Goal: Task Accomplishment & Management: Manage account settings

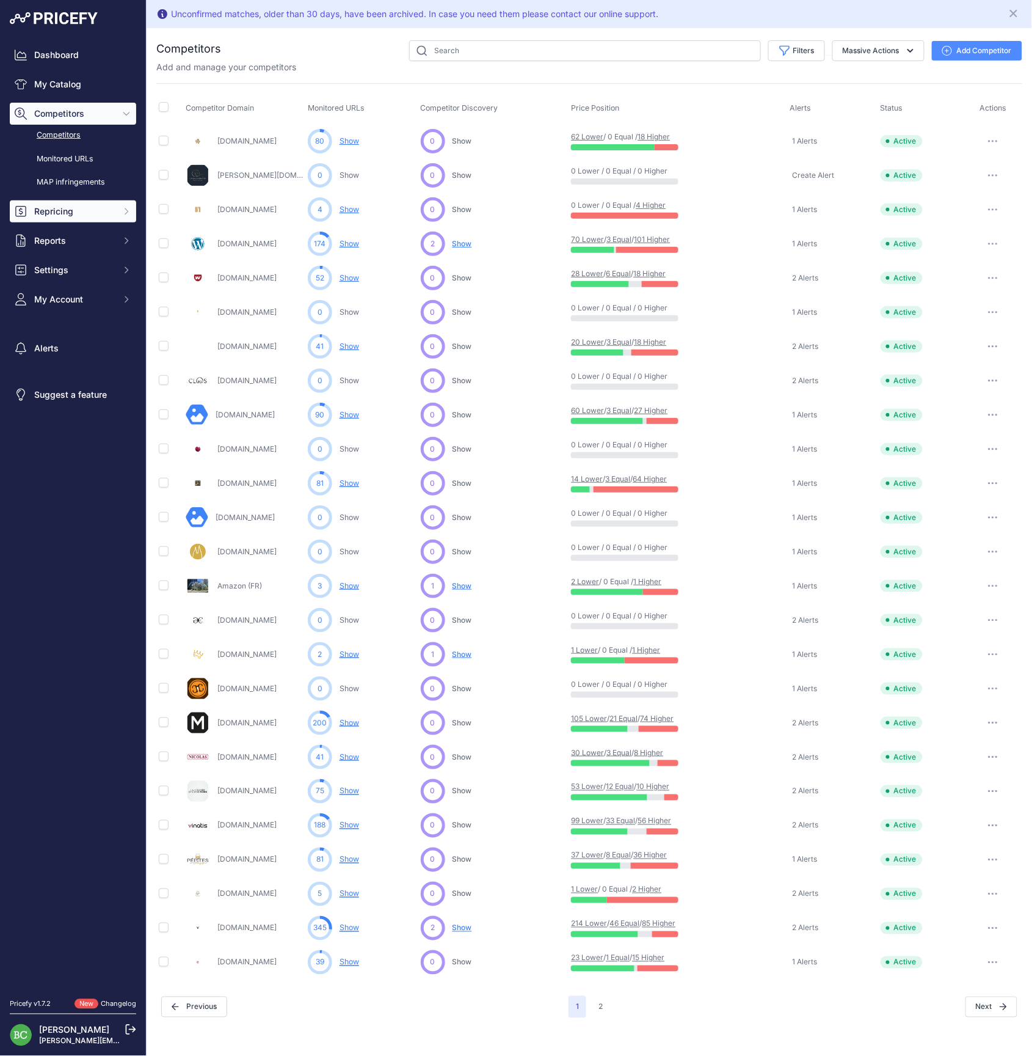
click at [62, 217] on span "Repricing" at bounding box center [74, 211] width 80 height 12
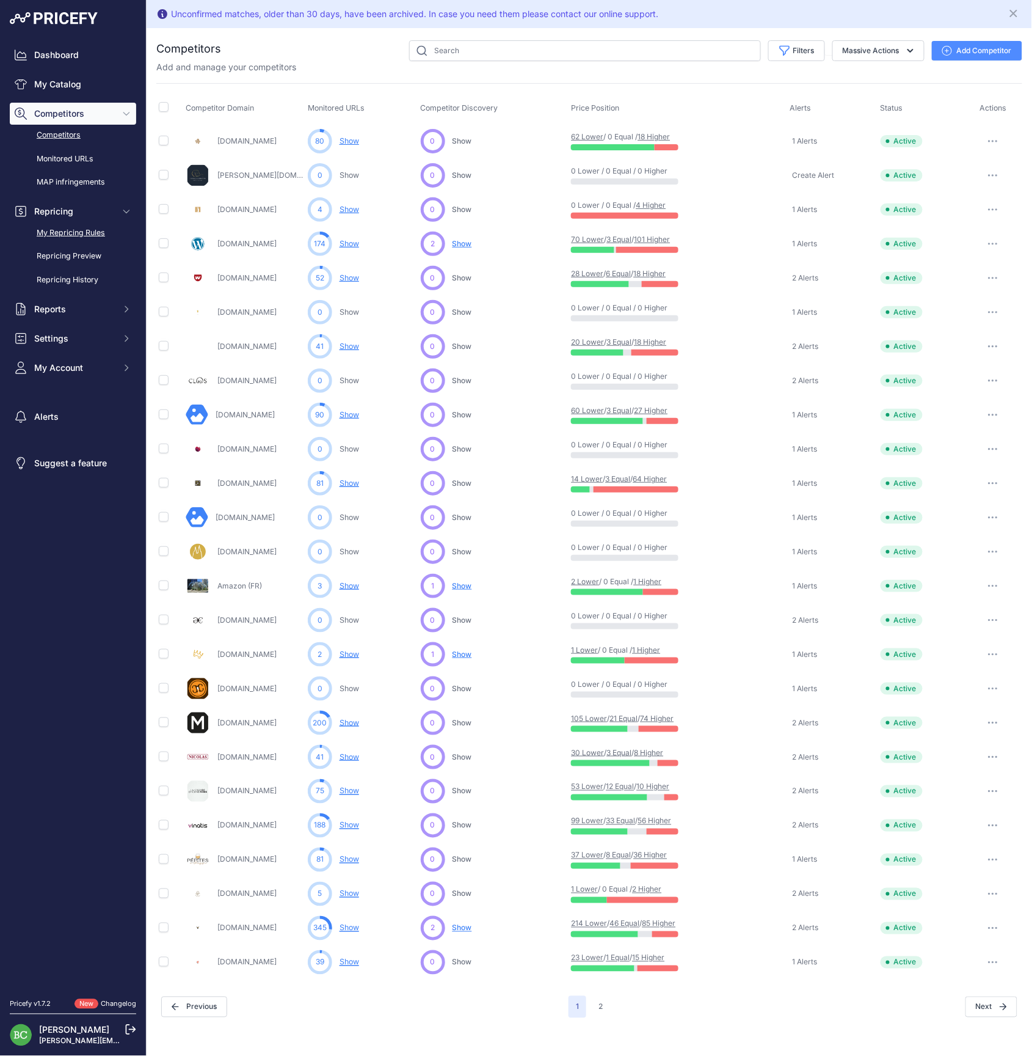
click at [67, 244] on link "My Repricing Rules" at bounding box center [73, 232] width 126 height 21
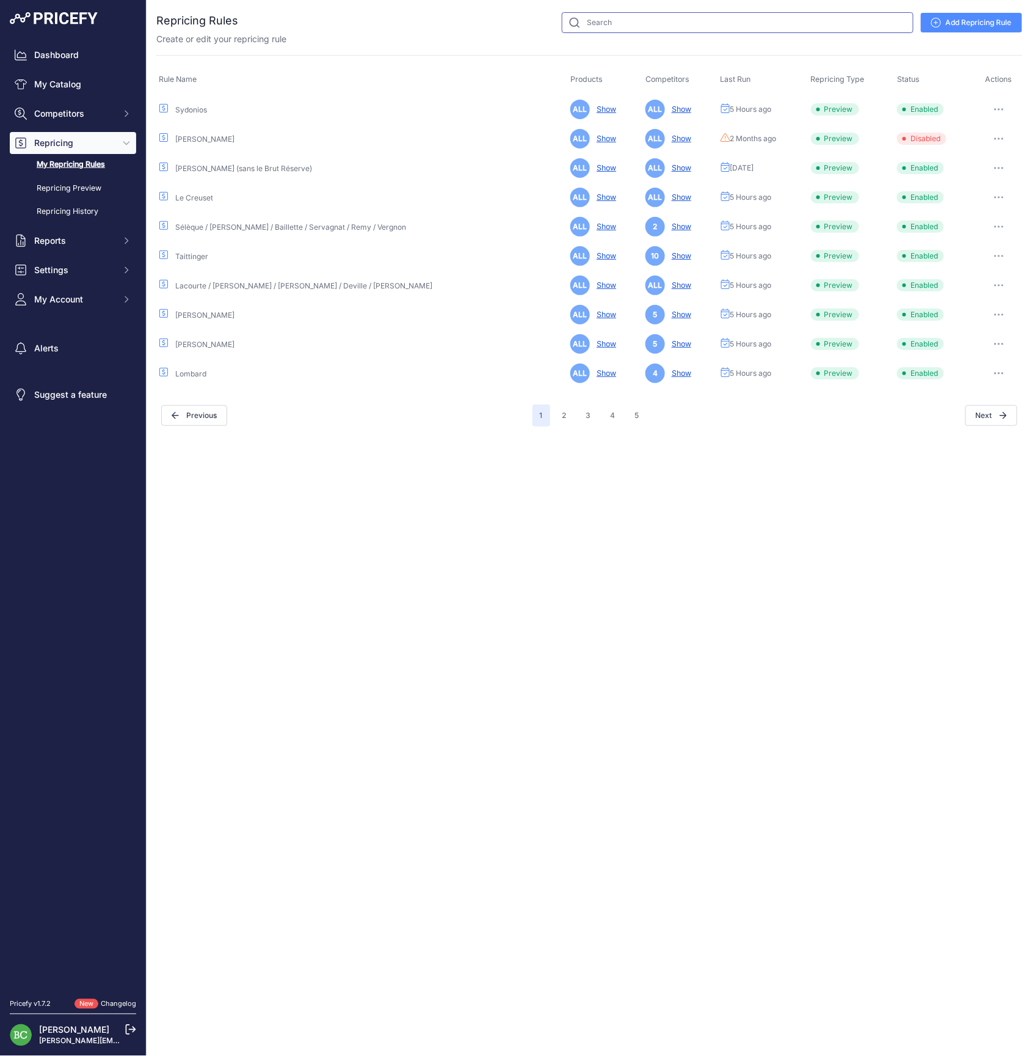
click at [615, 26] on input "text" at bounding box center [738, 22] width 352 height 21
type input "deutz"
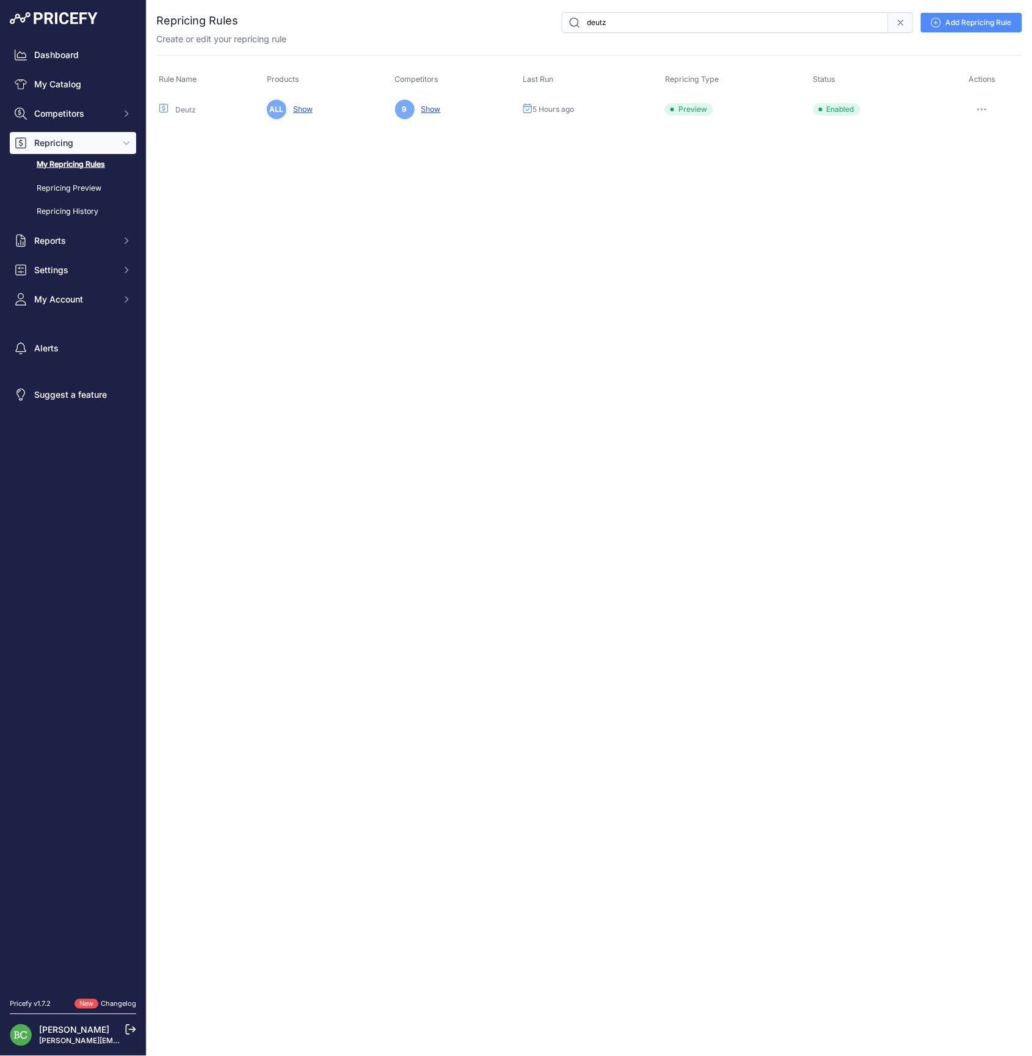
click at [987, 108] on icon "button" at bounding box center [982, 109] width 10 height 2
click at [975, 133] on link "Edit" at bounding box center [981, 135] width 78 height 20
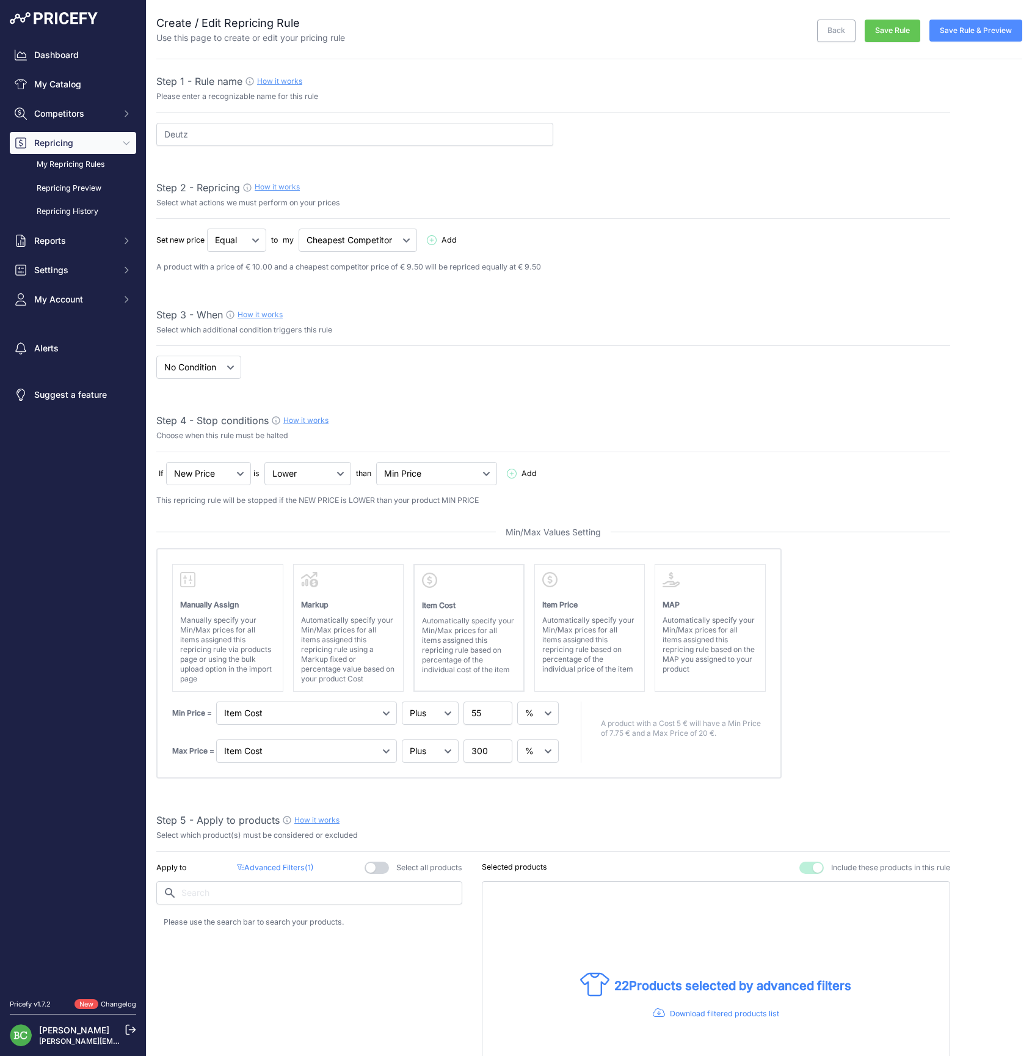
select select "percentage"
select select "7"
drag, startPoint x: 487, startPoint y: 713, endPoint x: 453, endPoint y: 713, distance: 34.2
click at [453, 713] on div "Min Price = Markup Item Cost Item Price 55" at bounding box center [366, 712] width 389 height 23
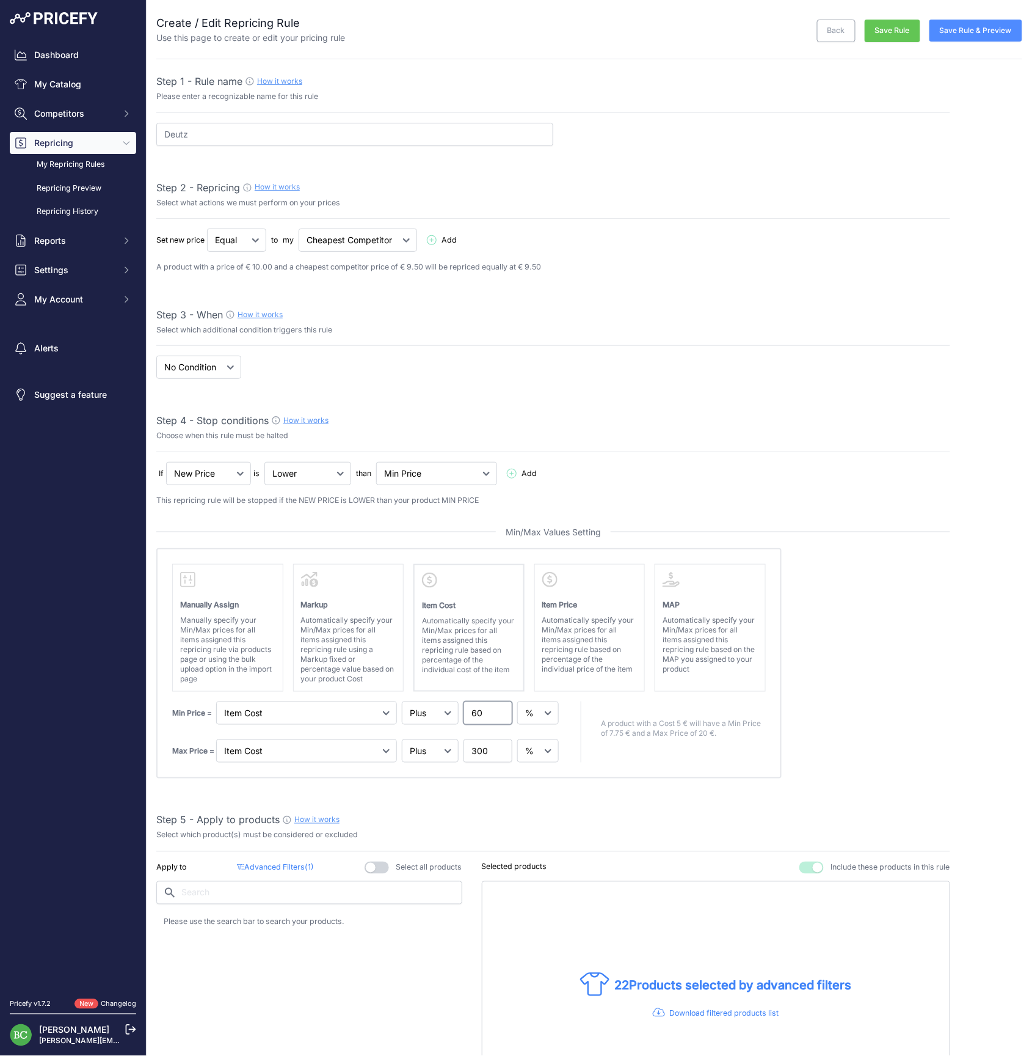
type input "60"
drag, startPoint x: 489, startPoint y: 750, endPoint x: 445, endPoint y: 751, distance: 44.0
click at [445, 751] on div "Max Price = Markup Item Cost Item Price 300" at bounding box center [366, 750] width 389 height 23
type input "200"
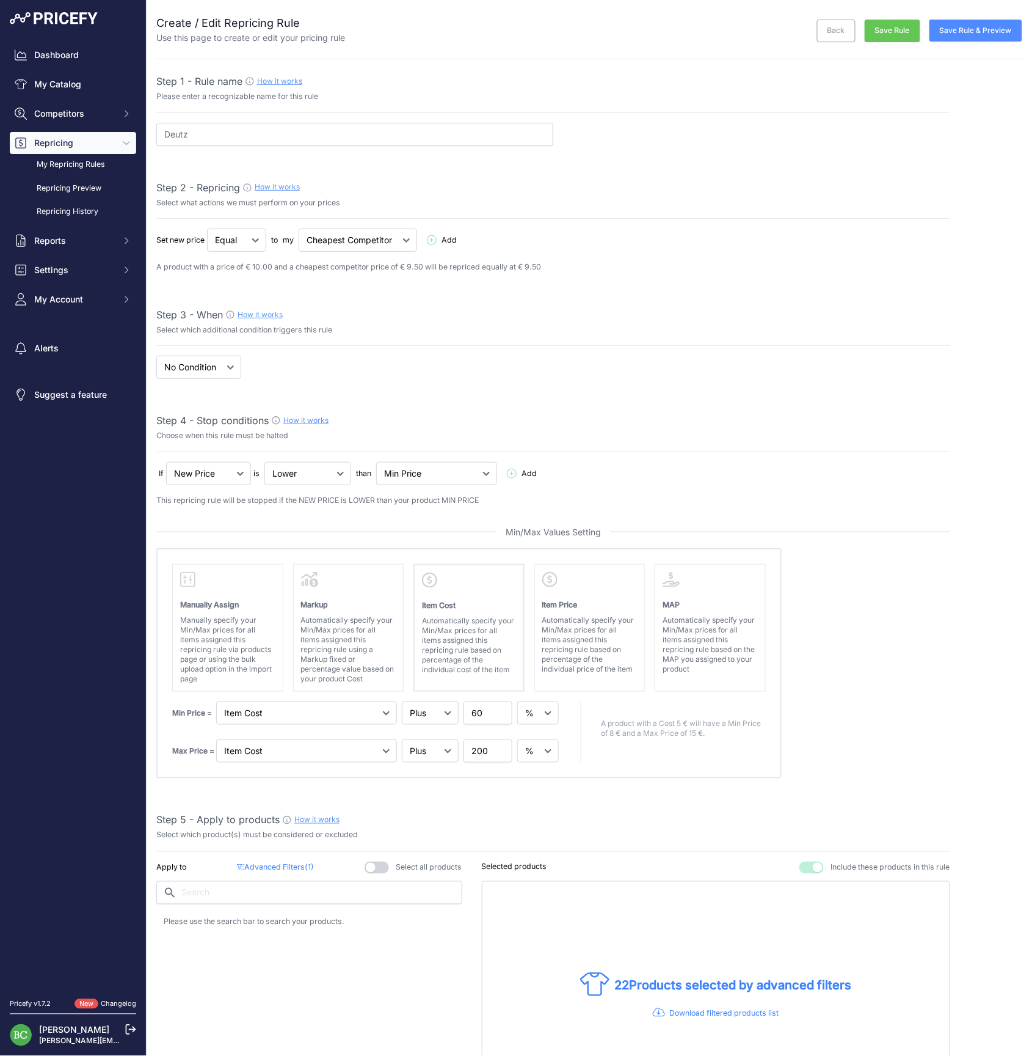
click at [983, 35] on button "Save Rule & Preview" at bounding box center [976, 31] width 93 height 22
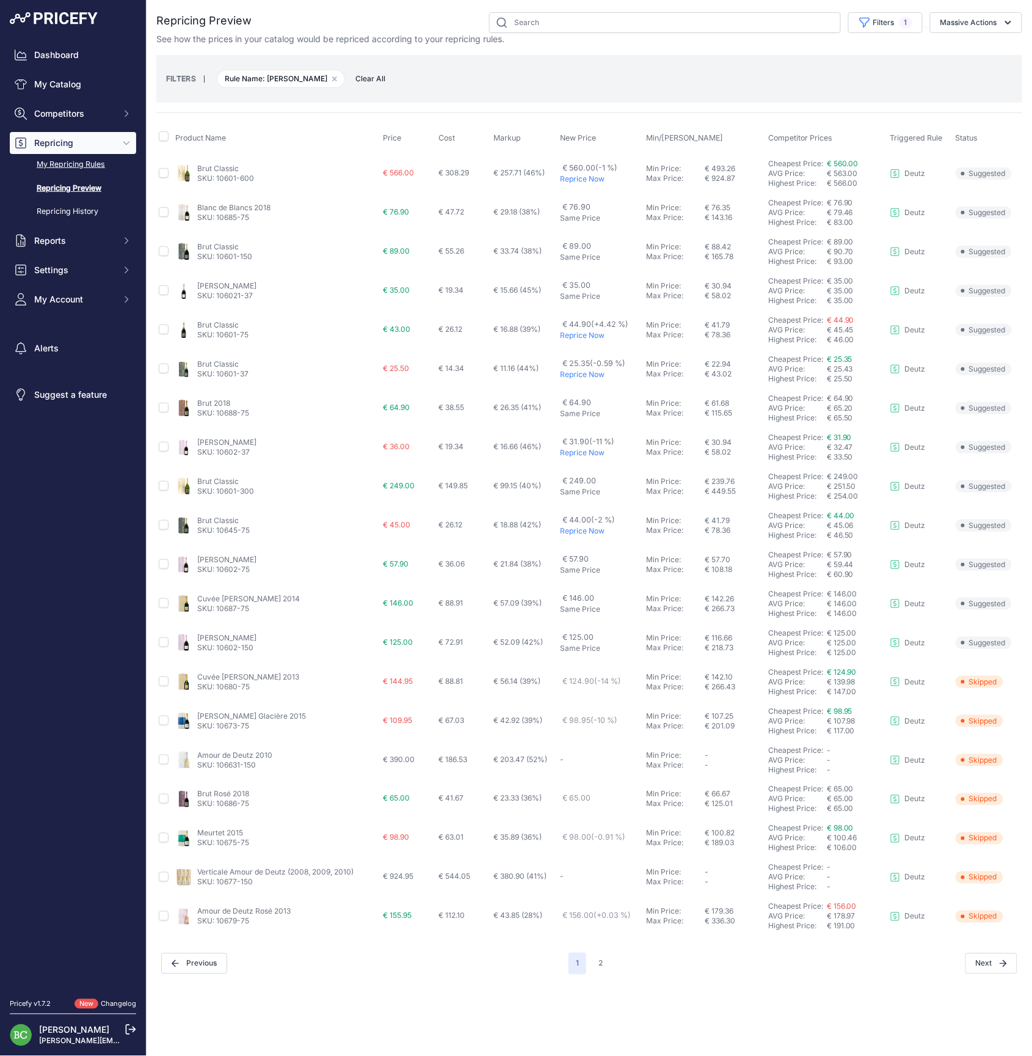
click at [81, 175] on link "My Repricing Rules" at bounding box center [73, 164] width 126 height 21
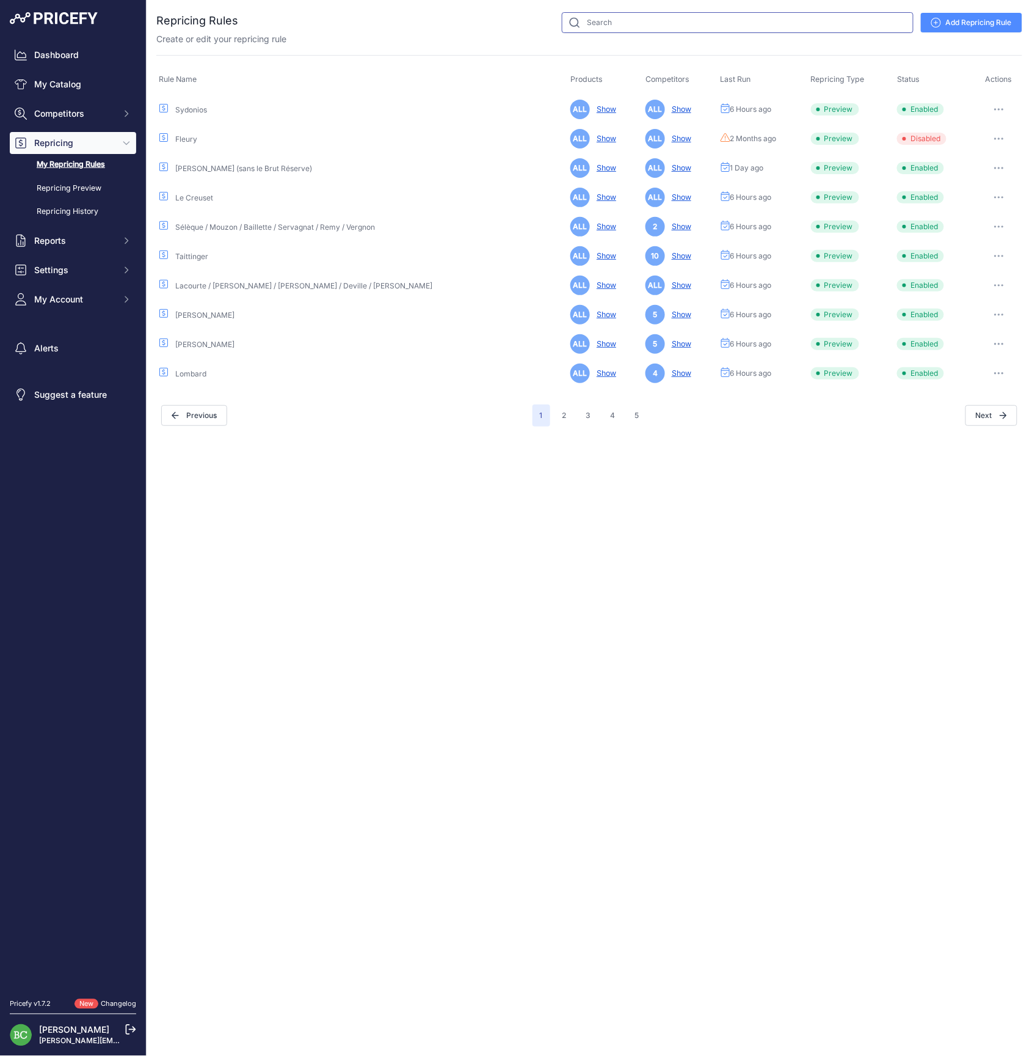
click at [607, 27] on input "text" at bounding box center [738, 22] width 352 height 21
type input "huré"
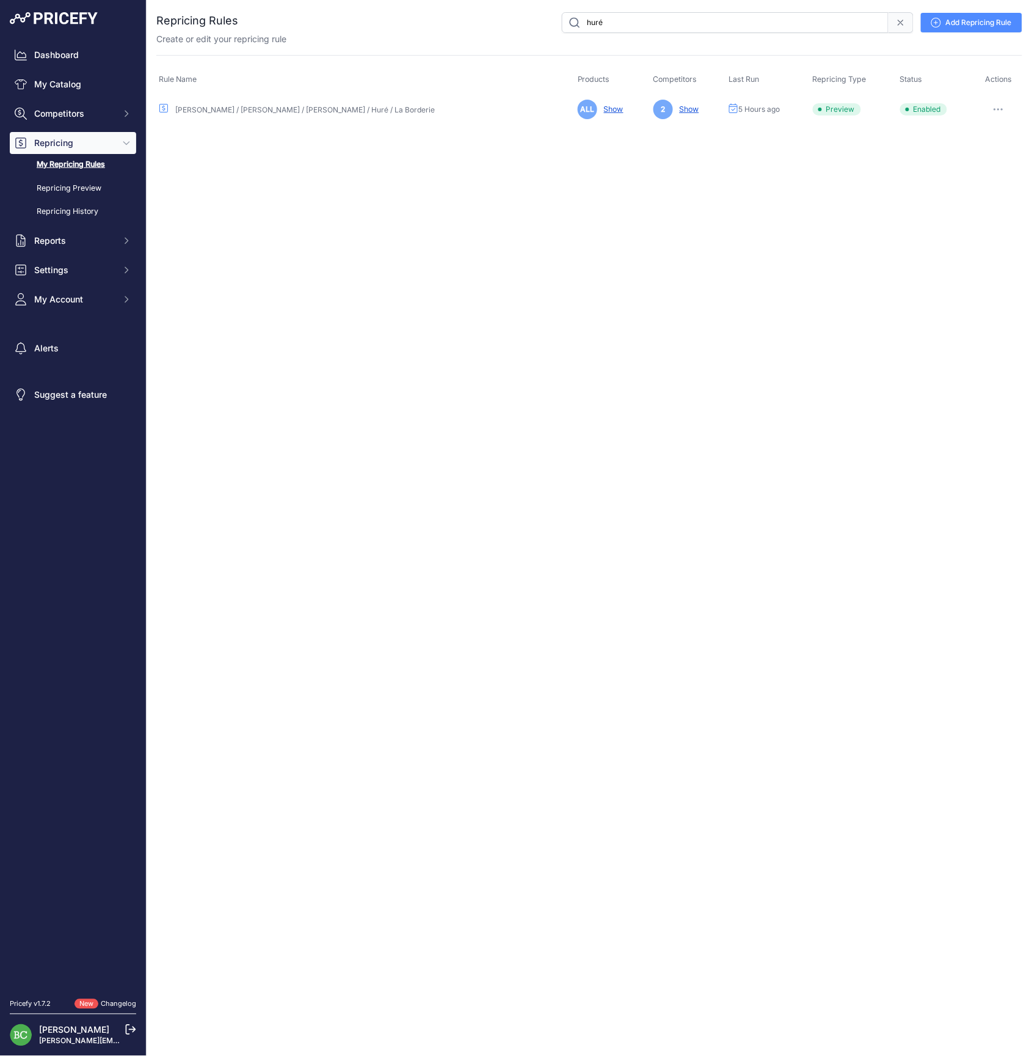
click at [998, 106] on button "button" at bounding box center [999, 109] width 24 height 17
click at [985, 135] on link "Edit" at bounding box center [981, 135] width 78 height 20
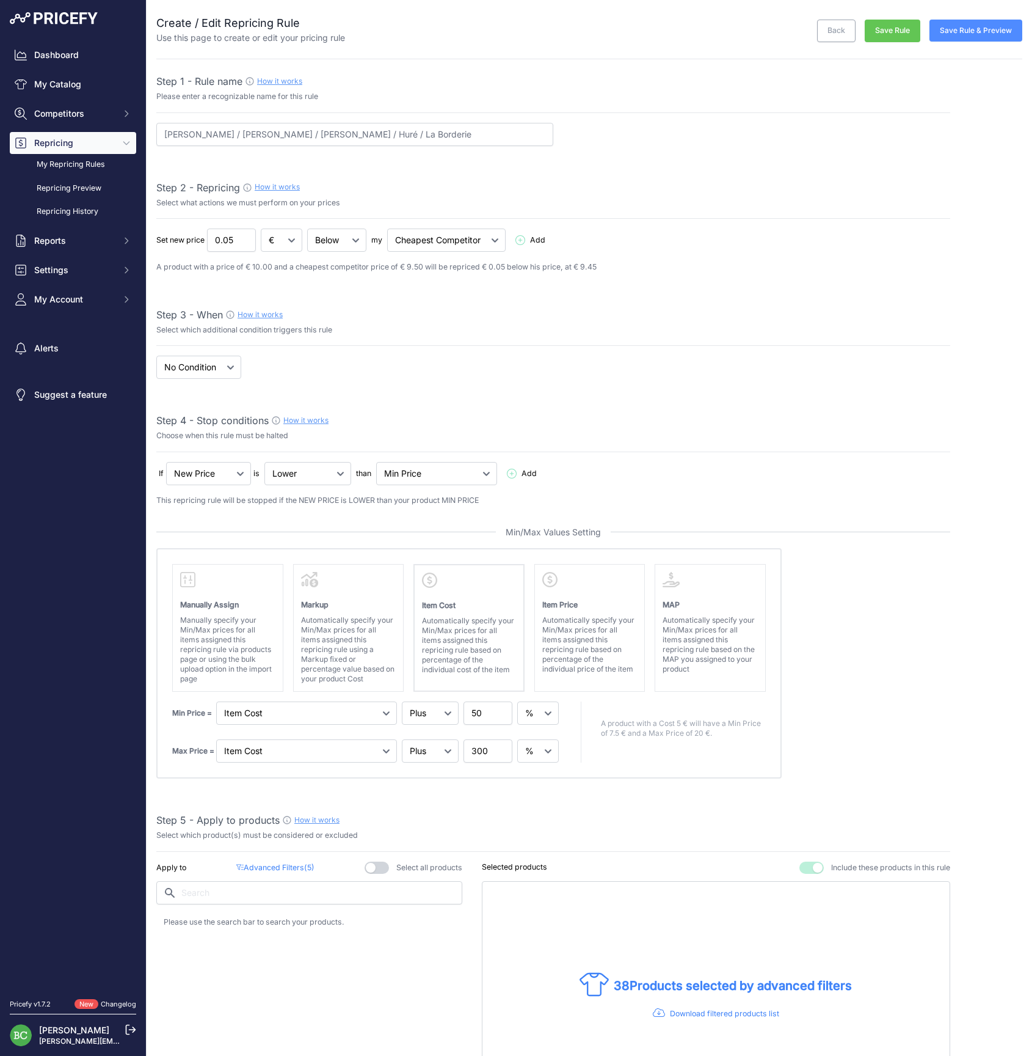
select select "percentage"
select select "7"
drag, startPoint x: 468, startPoint y: 711, endPoint x: 443, endPoint y: 710, distance: 24.5
click at [443, 710] on div "Min Price = Markup Item Cost Item Price 50" at bounding box center [366, 712] width 389 height 23
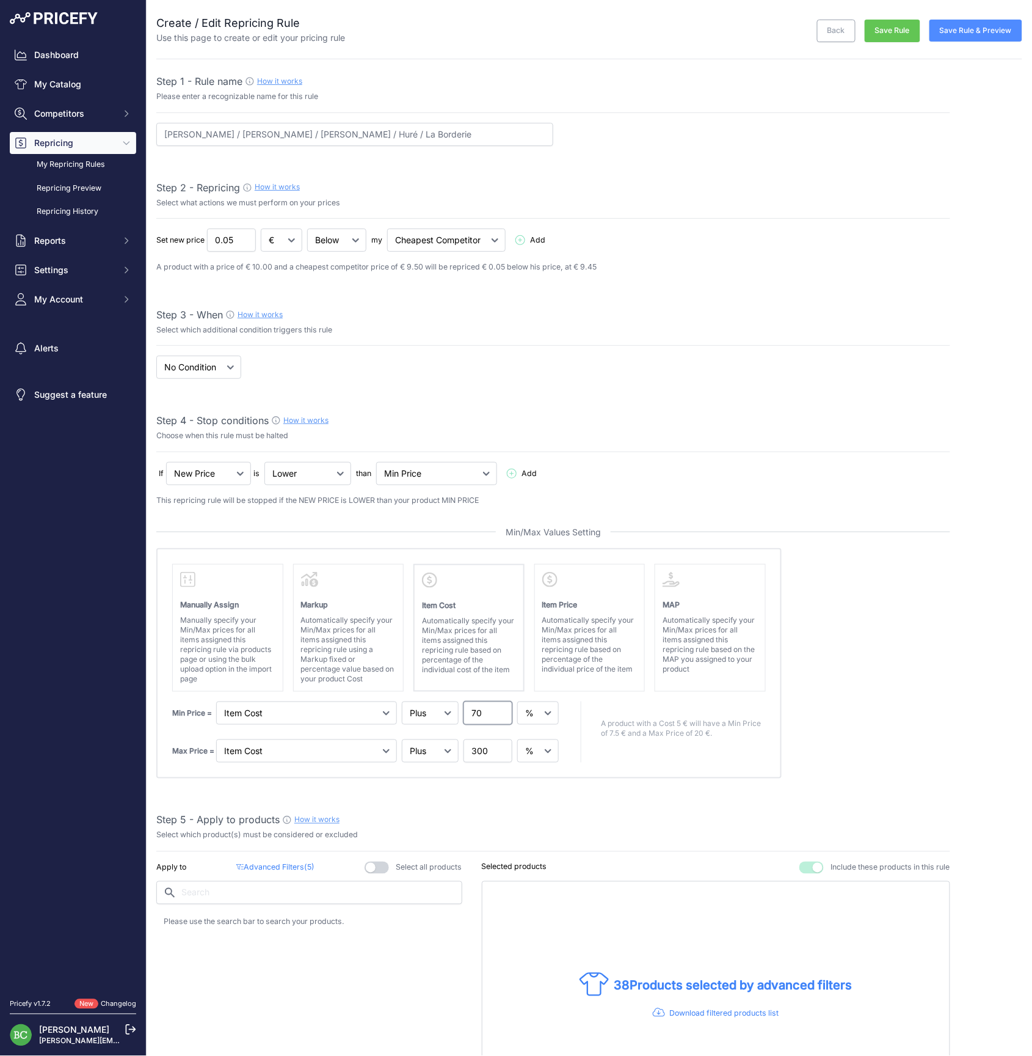
type input "7"
type input "65"
click at [475, 753] on input "300" at bounding box center [488, 750] width 49 height 23
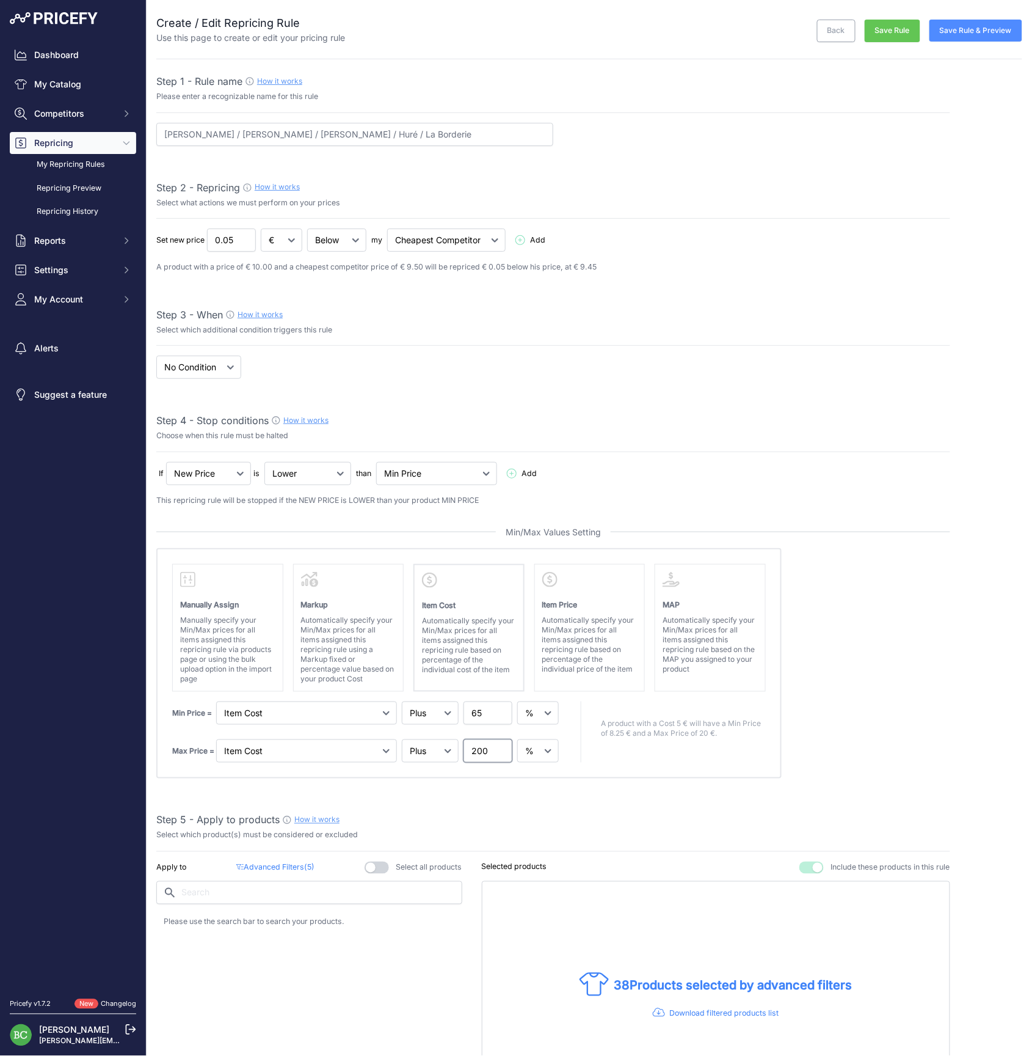
type input "200"
click at [482, 707] on input "65" at bounding box center [488, 712] width 49 height 23
type input "66"
click at [524, 812] on div "Step 5 - Apply to products How it works" at bounding box center [553, 819] width 794 height 15
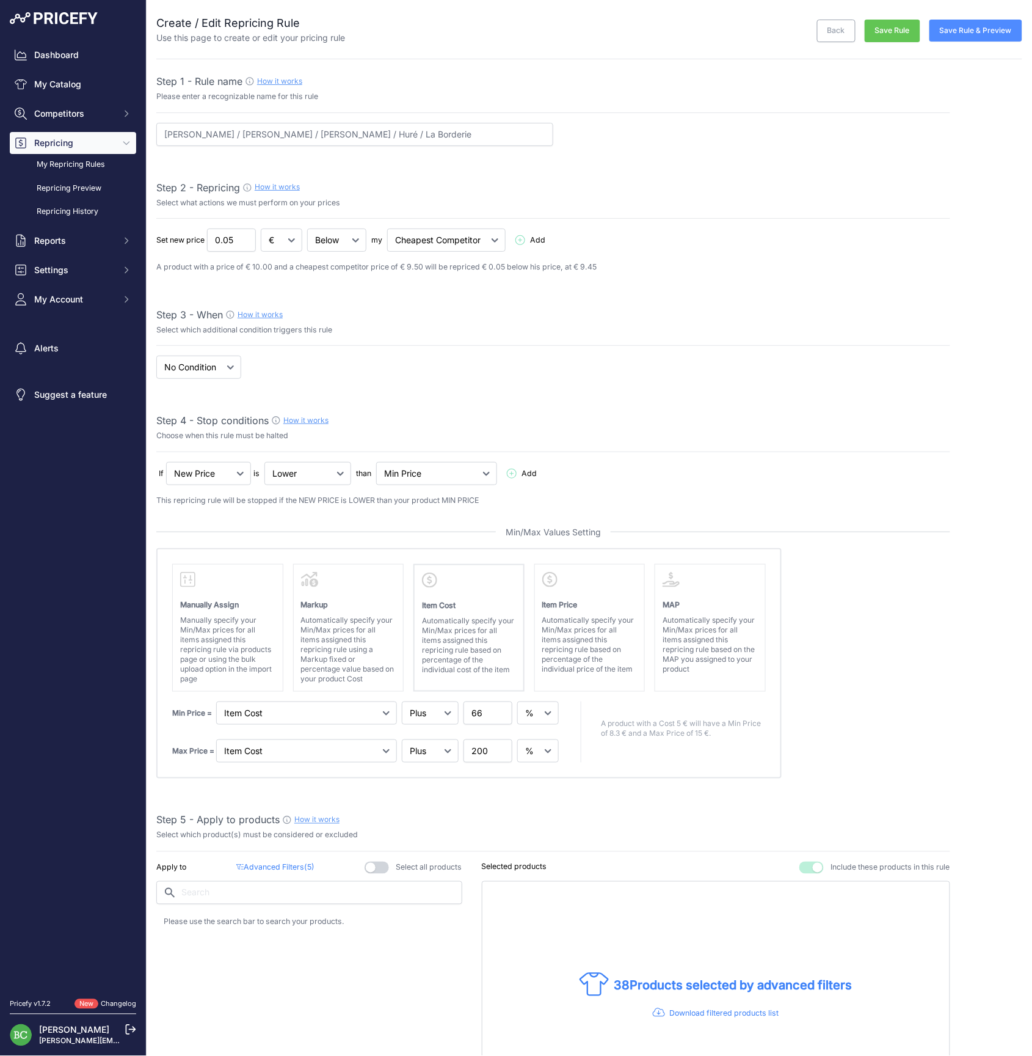
click at [979, 35] on button "Save Rule & Preview" at bounding box center [976, 31] width 93 height 22
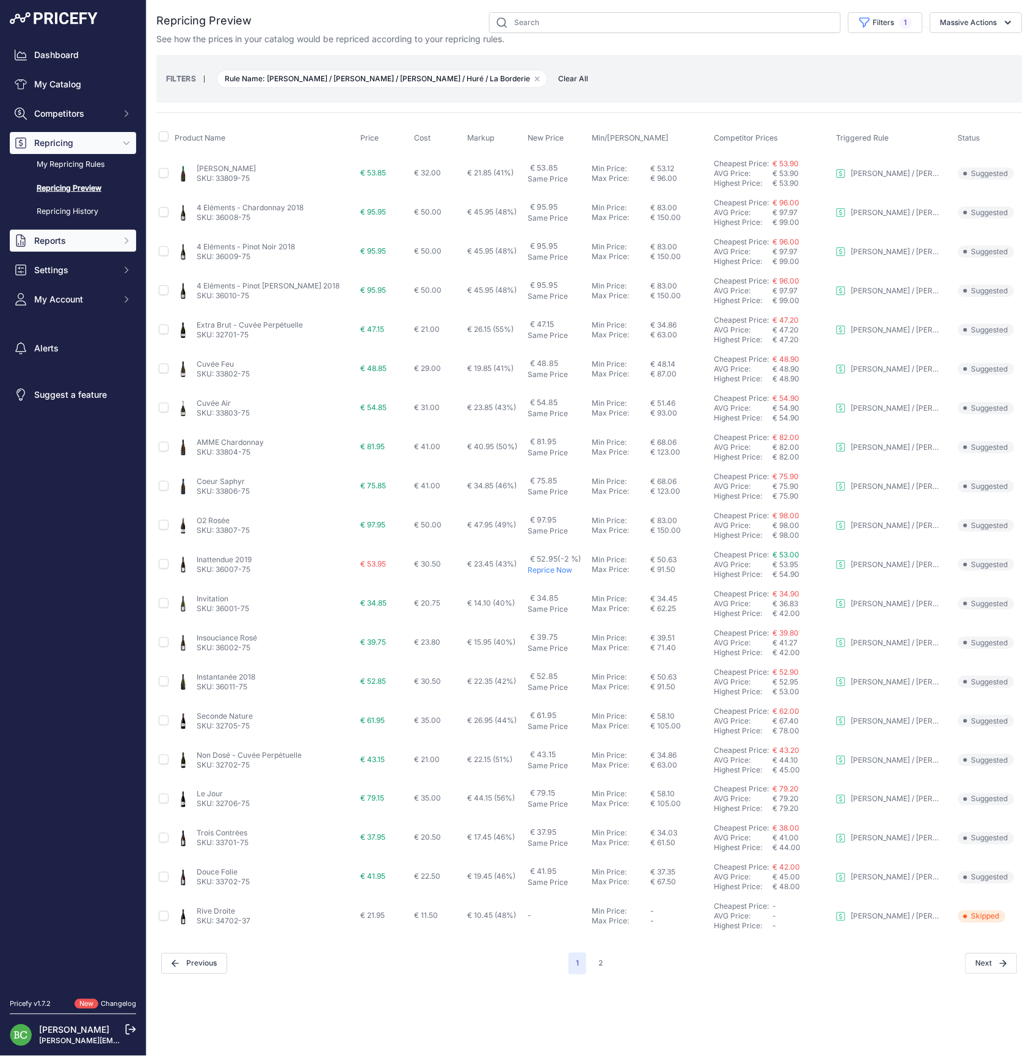
click at [54, 247] on span "Reports" at bounding box center [74, 241] width 80 height 12
click at [70, 175] on link "My Repricing Rules" at bounding box center [73, 164] width 126 height 21
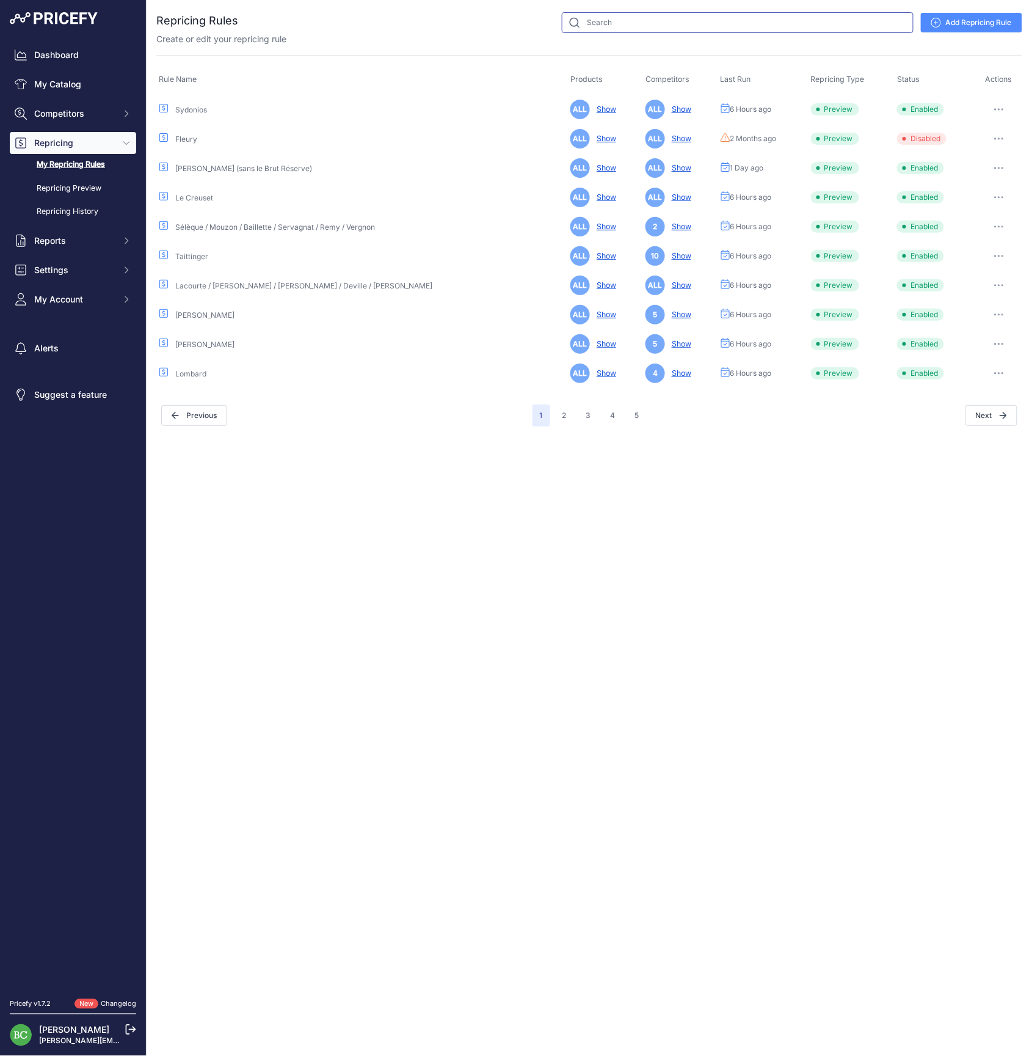
click at [604, 28] on input "text" at bounding box center [738, 22] width 352 height 21
type input "moncuit"
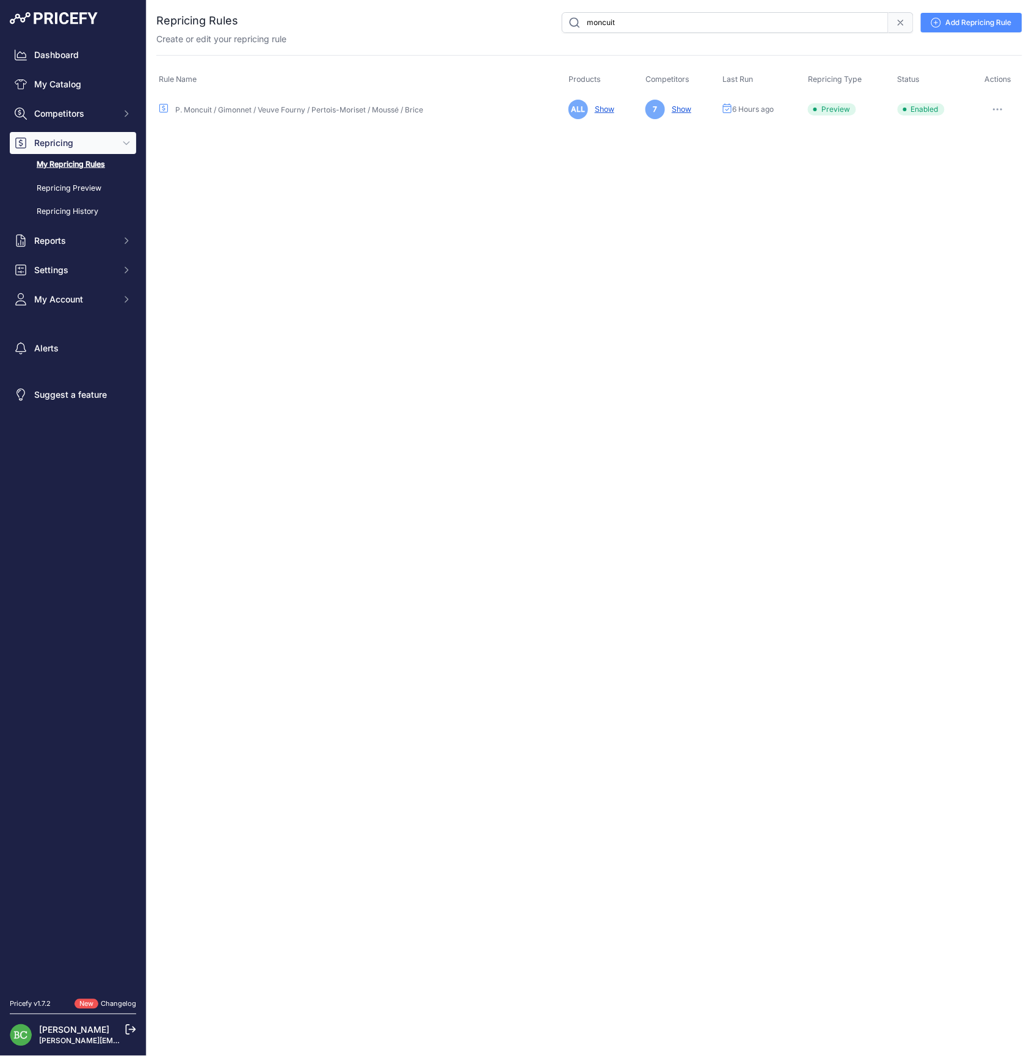
click at [999, 105] on button "button" at bounding box center [998, 109] width 24 height 17
click at [988, 132] on link "Edit" at bounding box center [981, 135] width 78 height 20
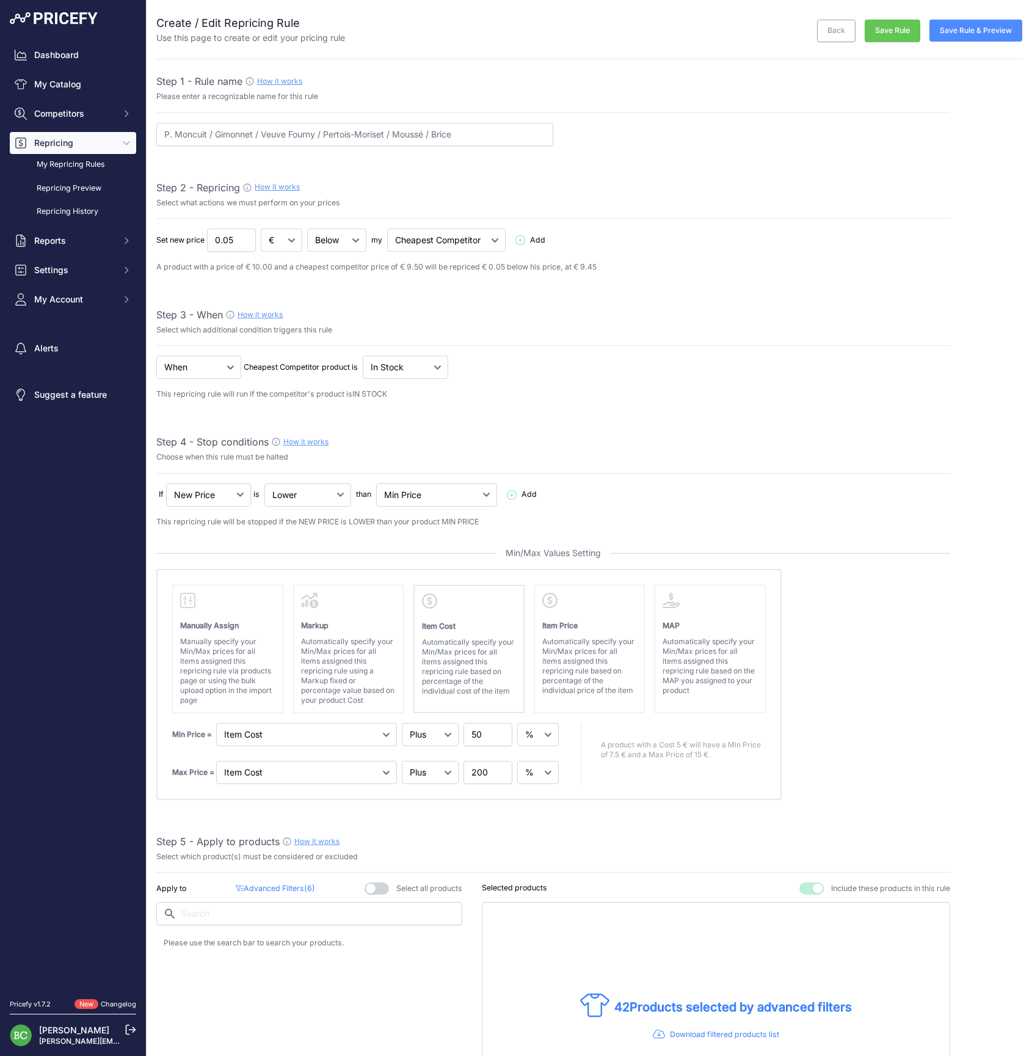
select select "percentage"
select select "7"
drag, startPoint x: 481, startPoint y: 734, endPoint x: 460, endPoint y: 732, distance: 21.5
click at [460, 732] on div "Min Price = Markup Item Cost Item Price 50" at bounding box center [366, 734] width 389 height 23
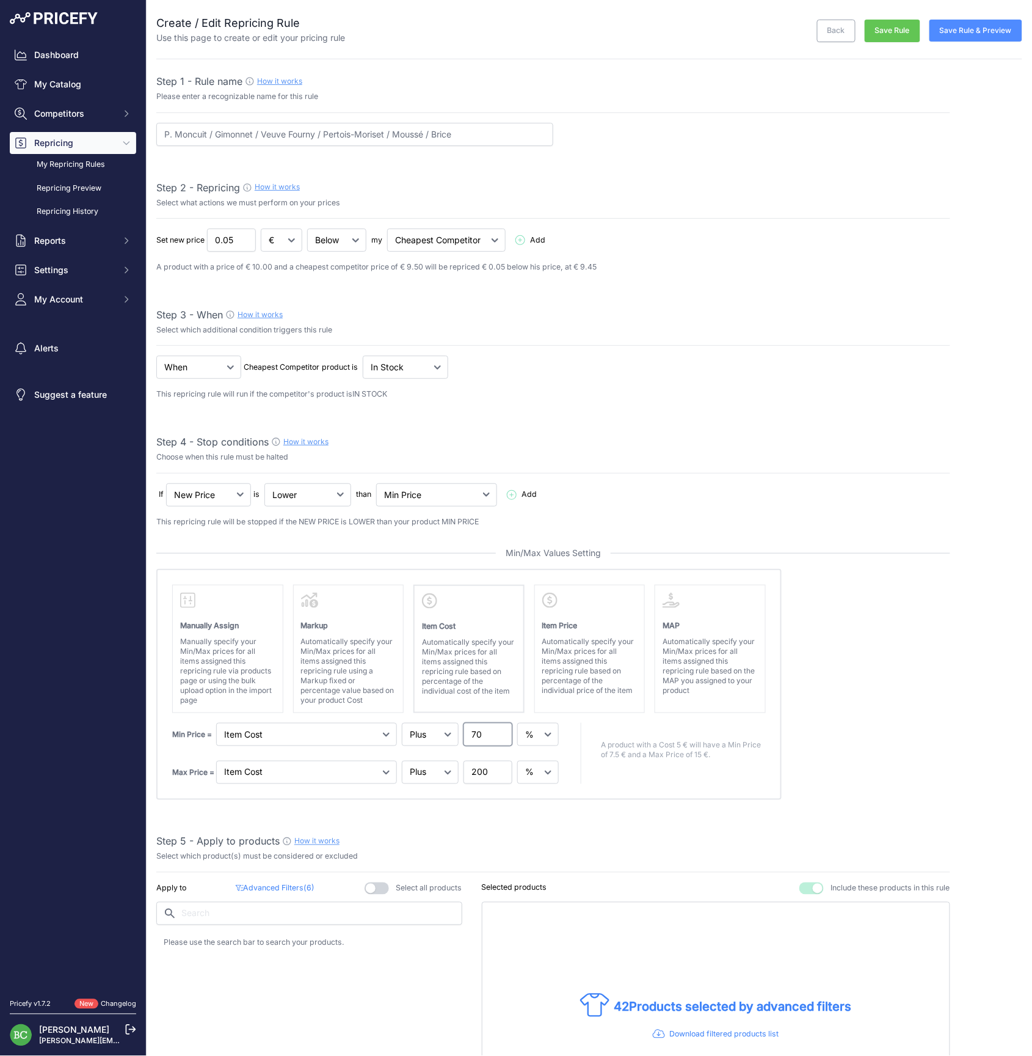
type input "70"
click at [973, 32] on button "Save Rule & Preview" at bounding box center [976, 31] width 93 height 22
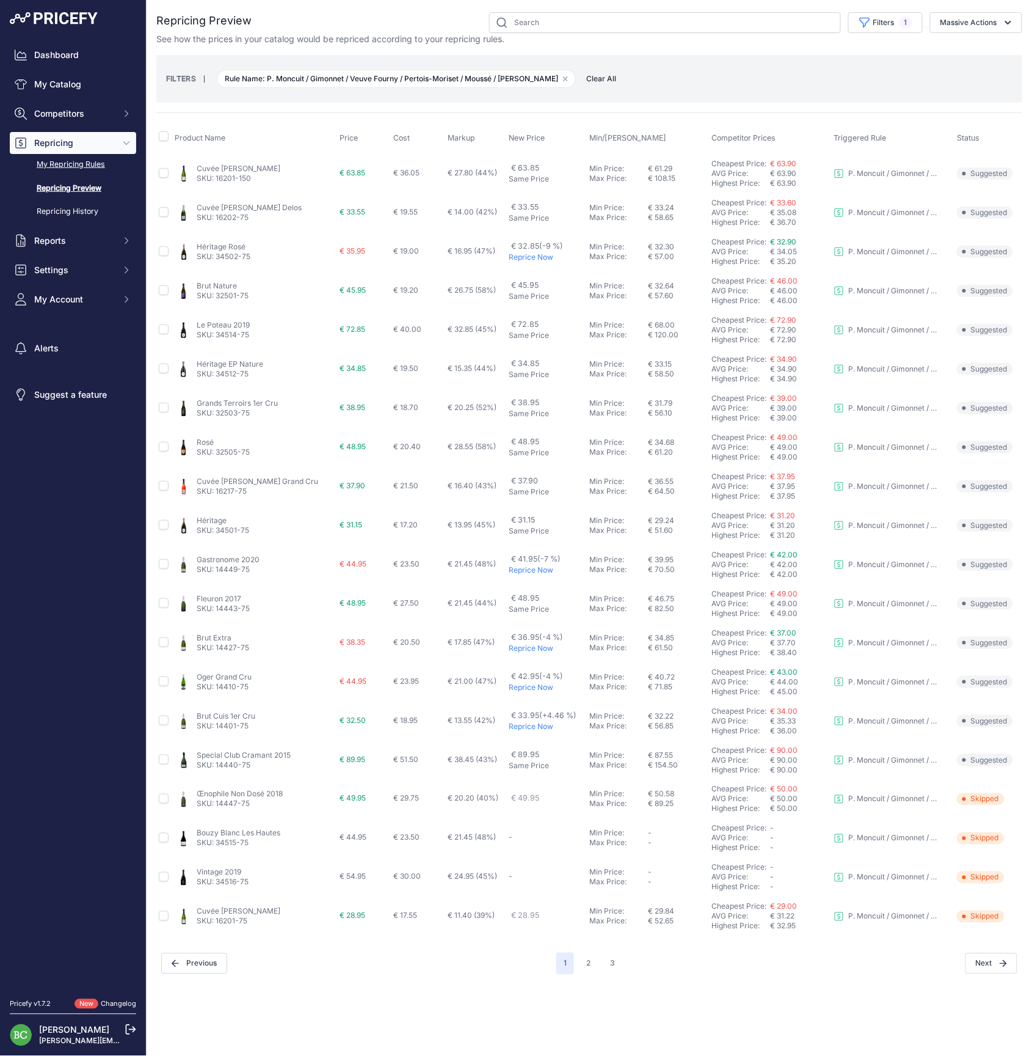
click at [74, 175] on link "My Repricing Rules" at bounding box center [73, 164] width 126 height 21
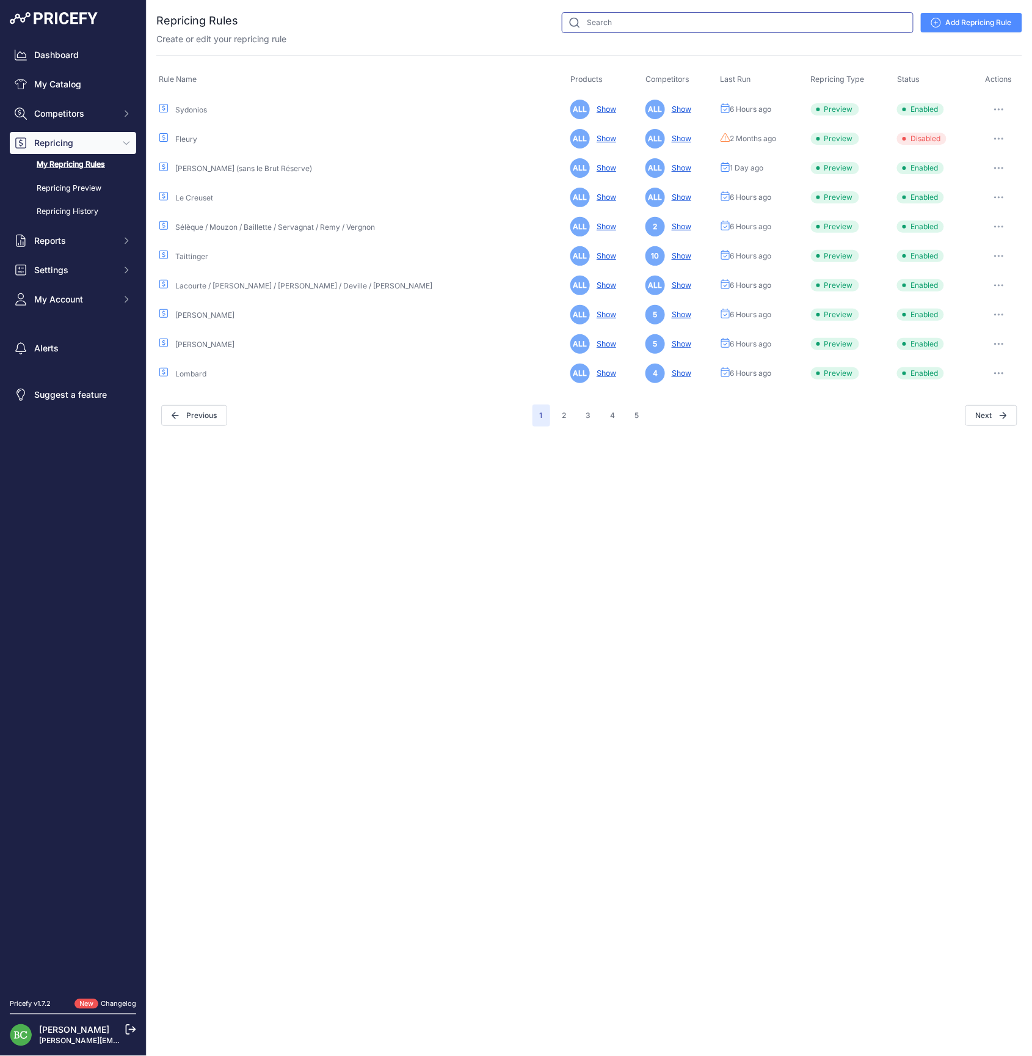
click at [639, 20] on input "text" at bounding box center [738, 22] width 352 height 21
type input "venoge"
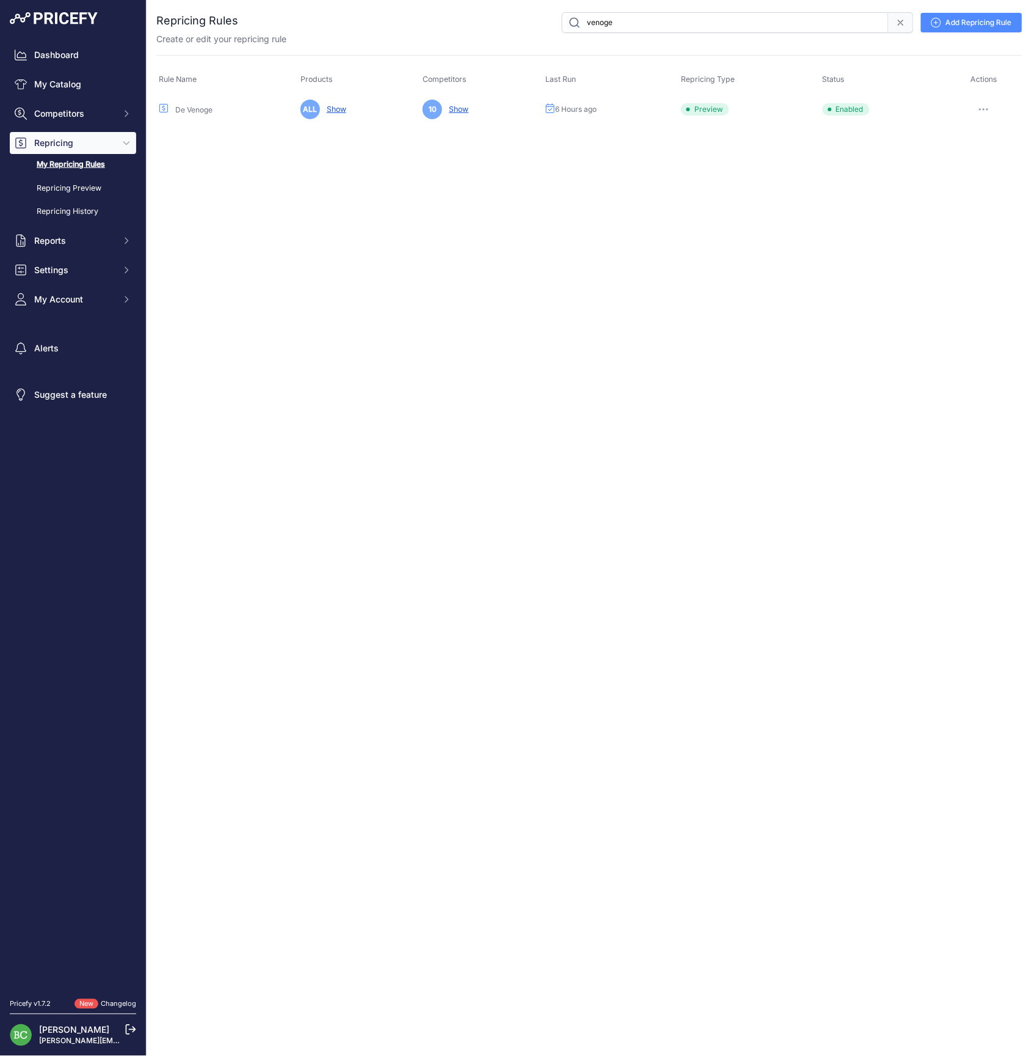
click at [982, 110] on icon "button" at bounding box center [980, 109] width 1 height 1
click at [974, 131] on link "Edit" at bounding box center [981, 135] width 78 height 20
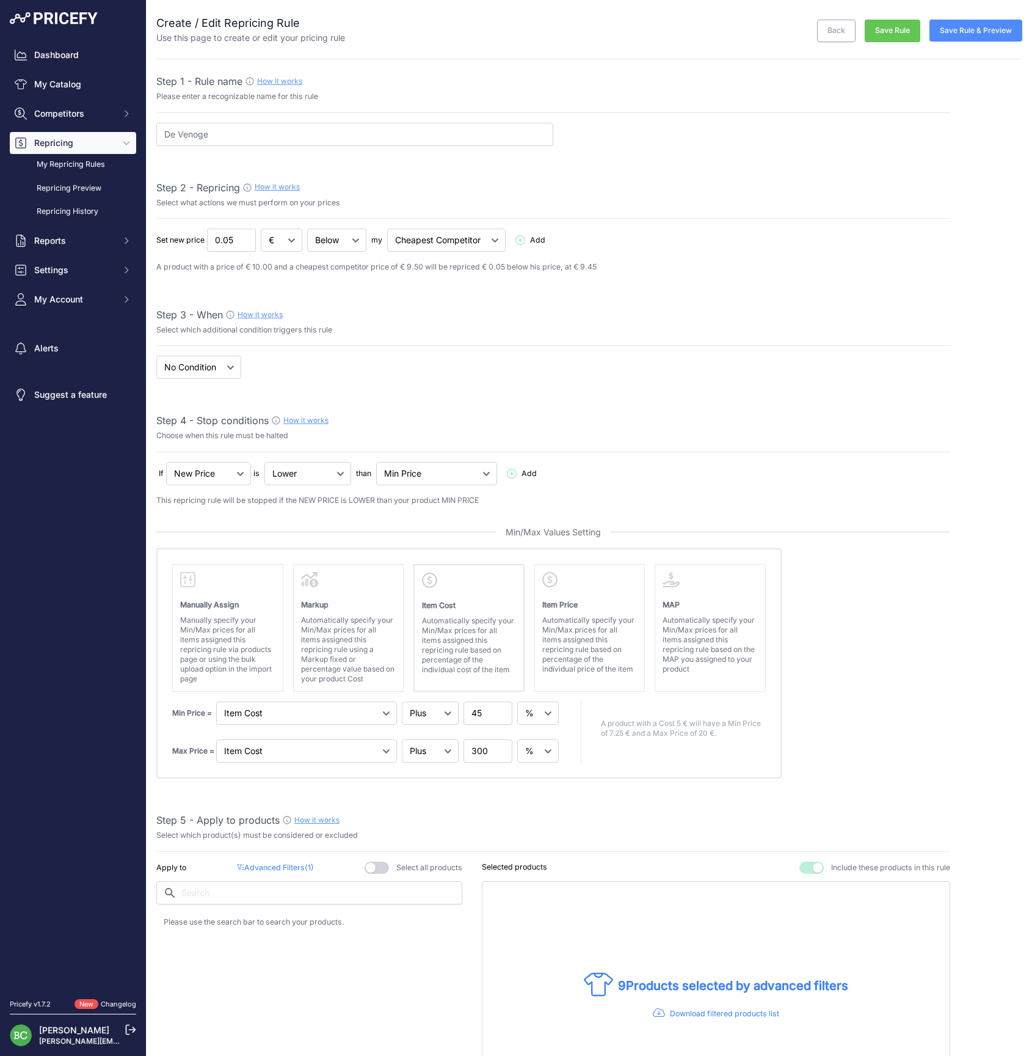
select select "percentage"
select select "7"
drag, startPoint x: 484, startPoint y: 709, endPoint x: 446, endPoint y: 707, distance: 38.5
click at [446, 707] on div "Min Price = Markup Item Cost Item Price 45" at bounding box center [366, 712] width 389 height 23
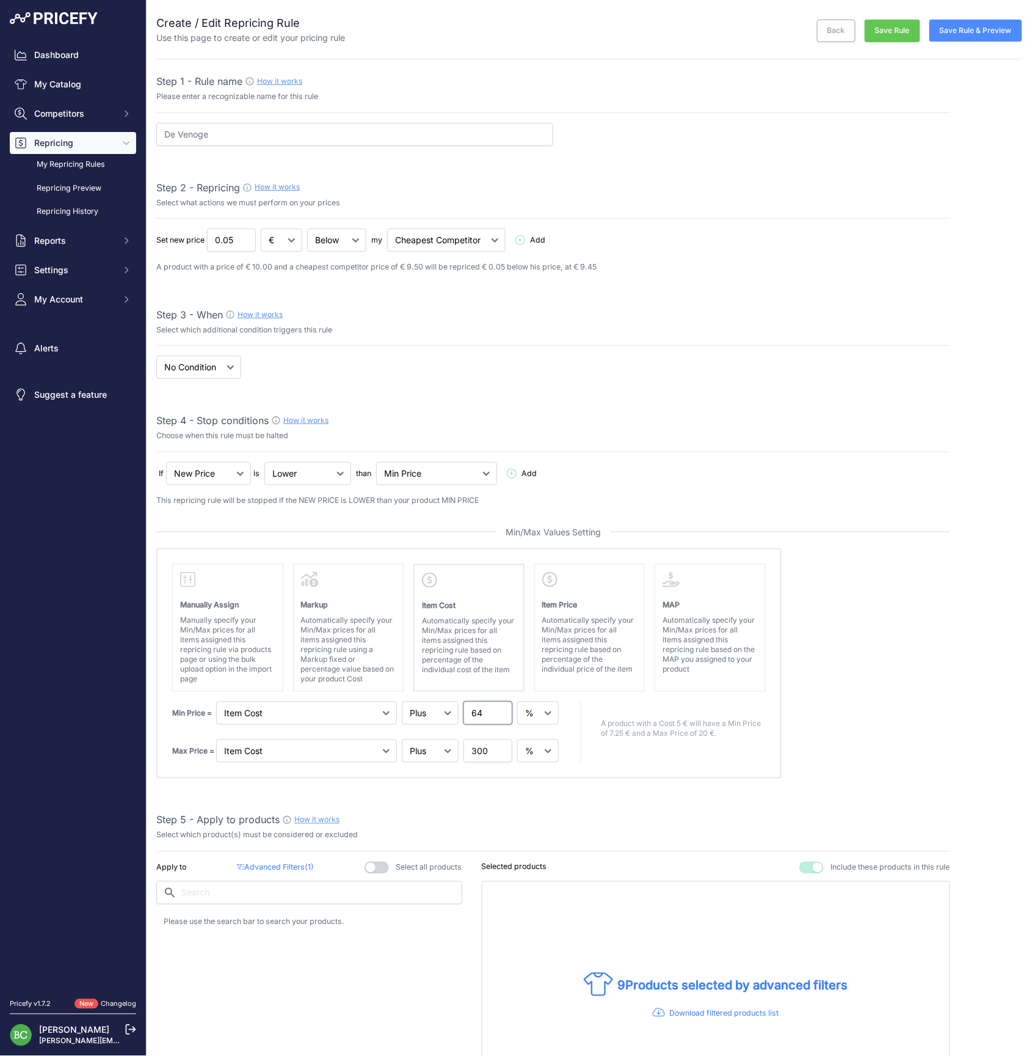
type input "64"
click at [475, 746] on input "300" at bounding box center [488, 750] width 49 height 23
type input "220"
click at [888, 704] on absolute "Please select Min / Max / Min-Max as stop condition to enable this section Manu…" at bounding box center [553, 663] width 794 height 231
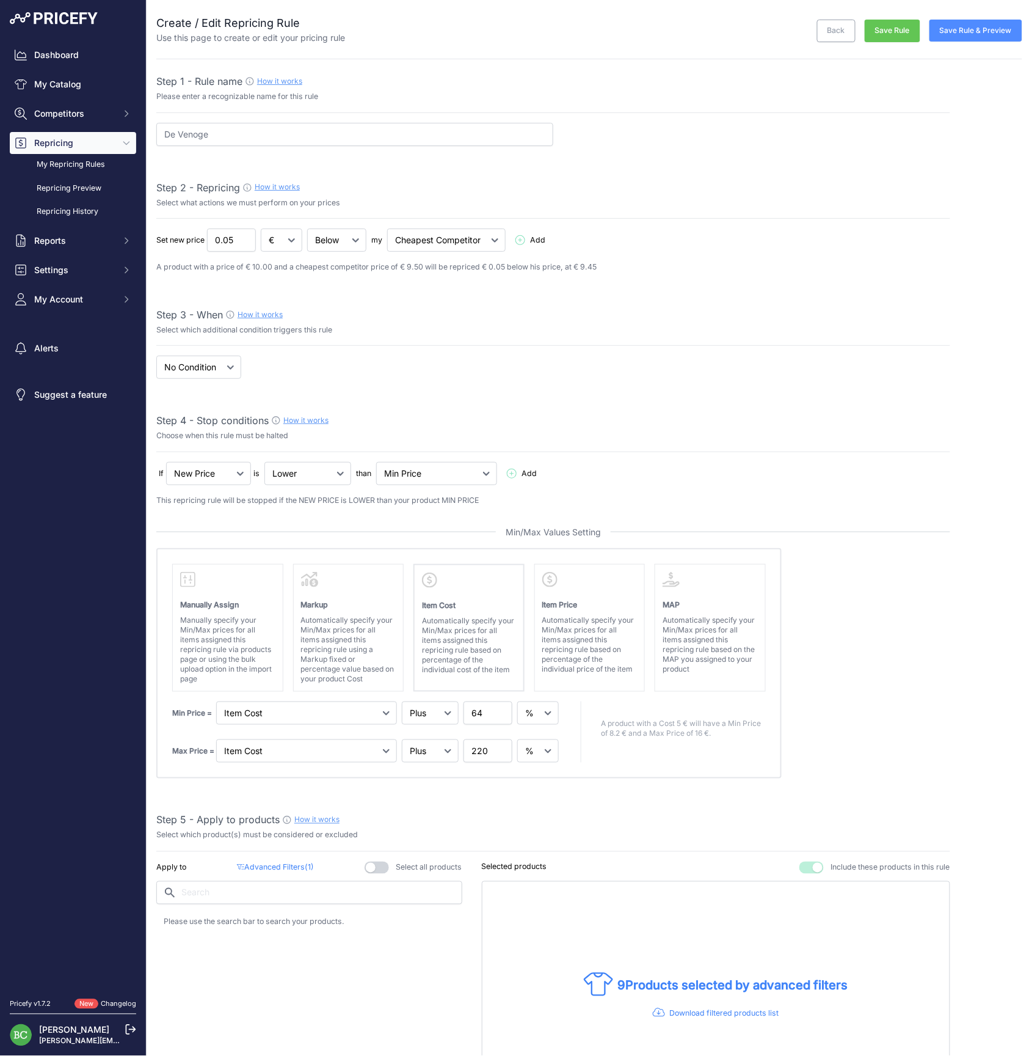
click at [963, 35] on button "Save Rule & Preview" at bounding box center [976, 31] width 93 height 22
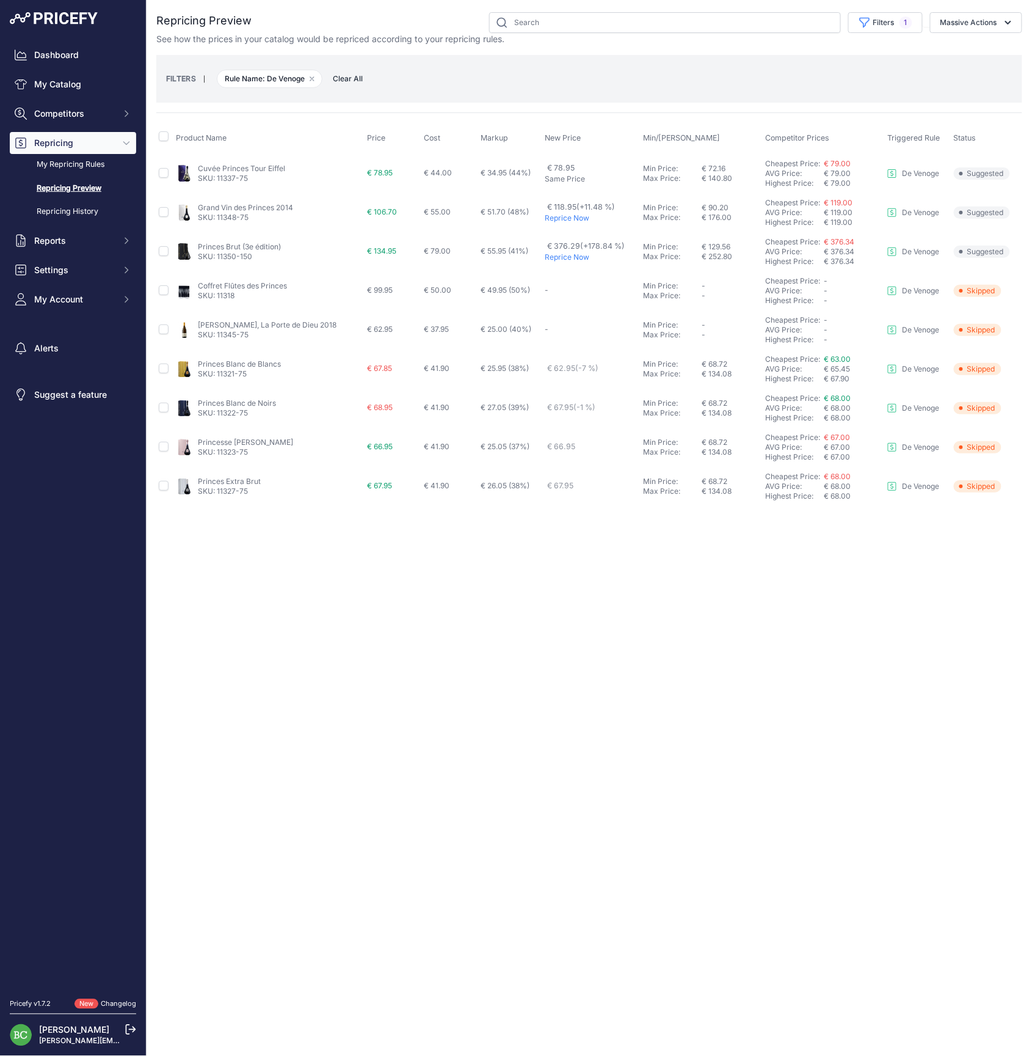
click at [244, 244] on link "Princes Brut (3e édition)" at bounding box center [239, 246] width 83 height 9
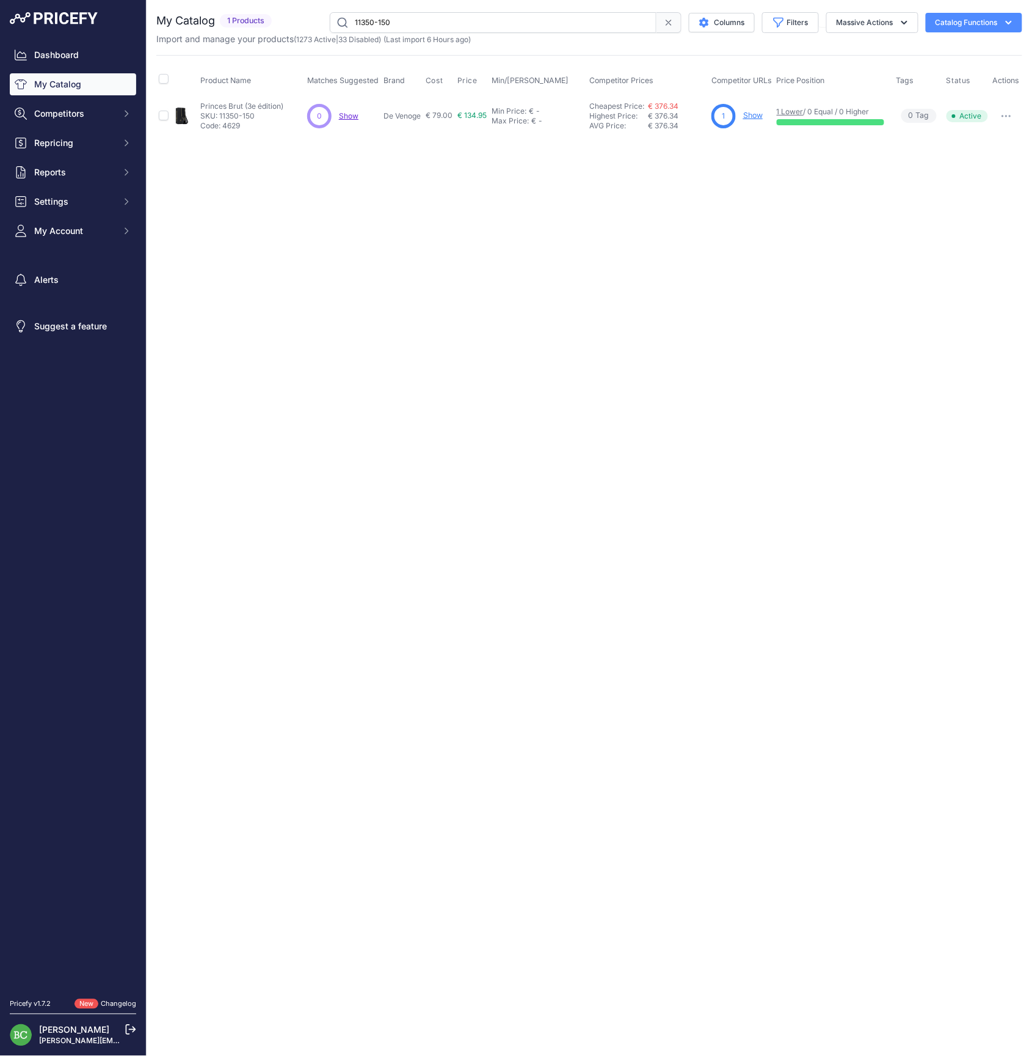
click at [751, 112] on link "Show" at bounding box center [753, 115] width 20 height 9
